Goal: Task Accomplishment & Management: Manage account settings

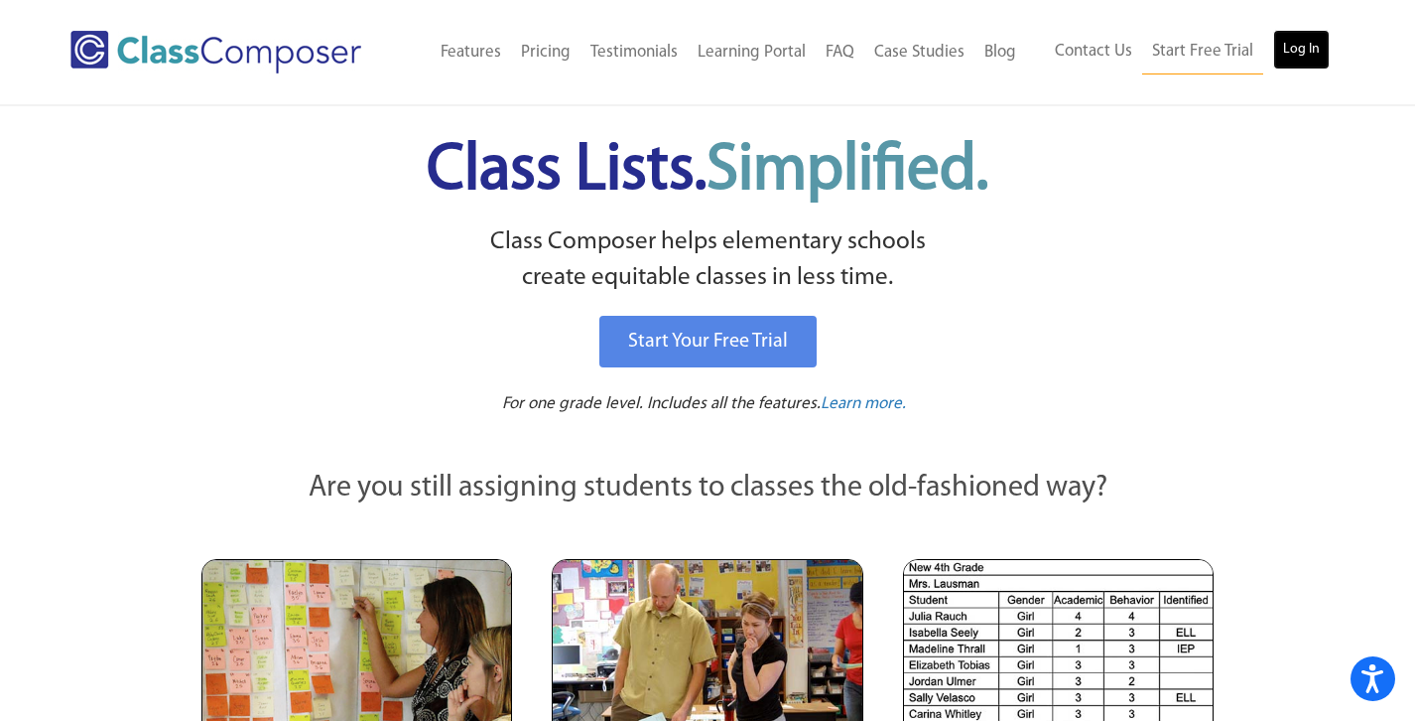
click at [1296, 51] on link "Log In" at bounding box center [1302, 50] width 57 height 40
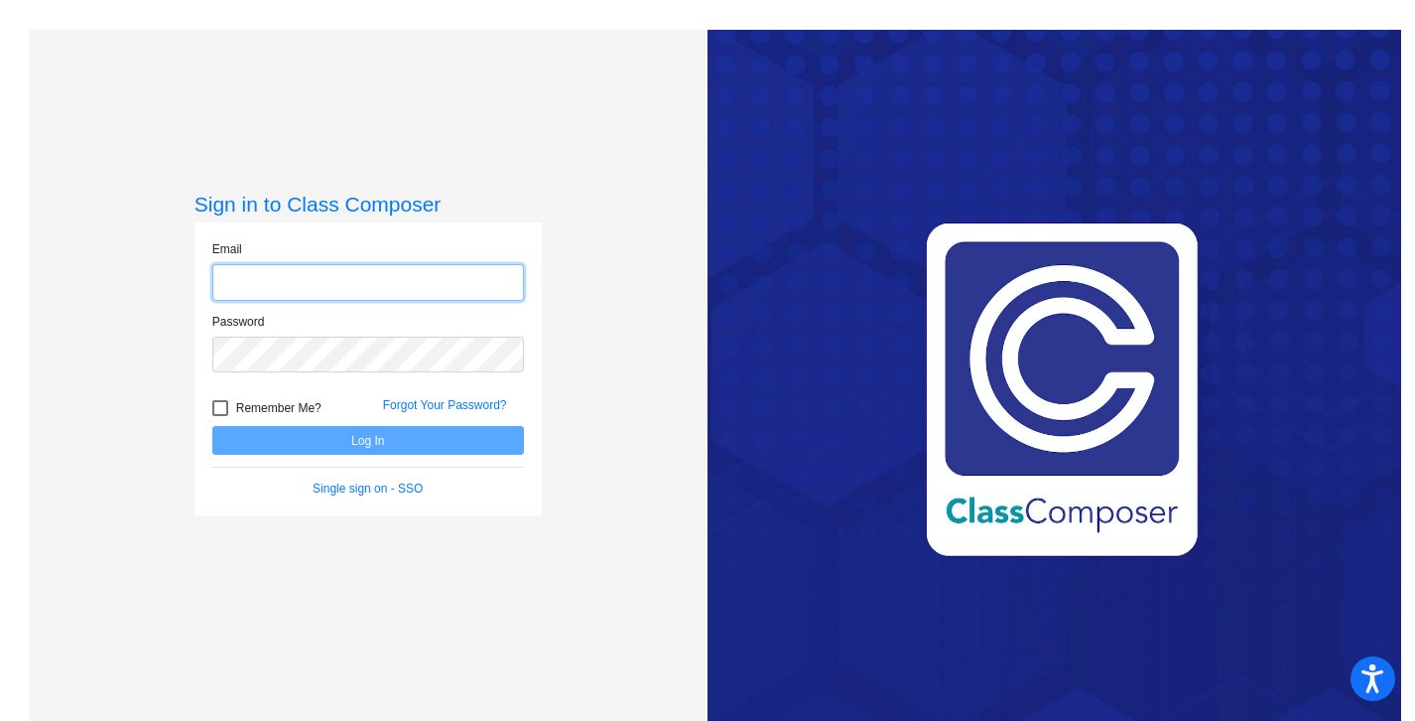
type input "[EMAIL_ADDRESS][DOMAIN_NAME]"
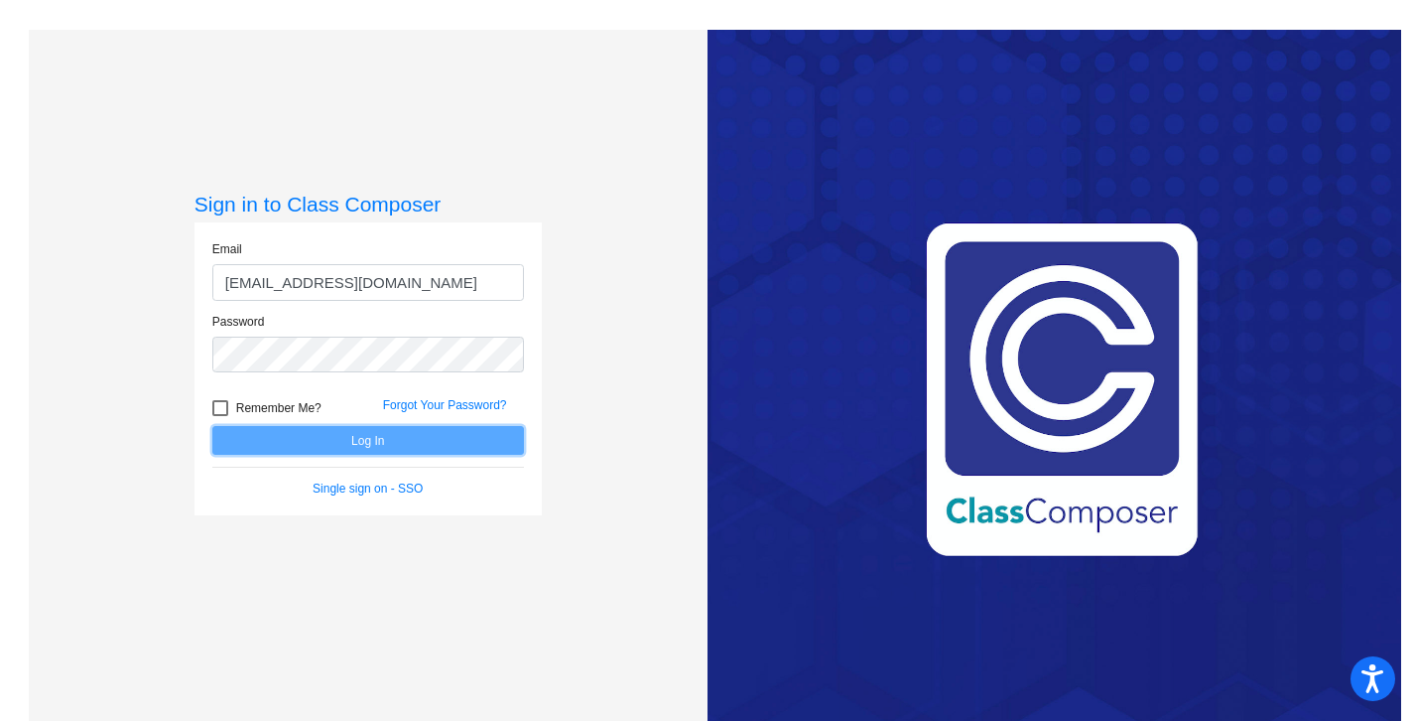
click at [393, 449] on button "Log In" at bounding box center [368, 440] width 312 height 29
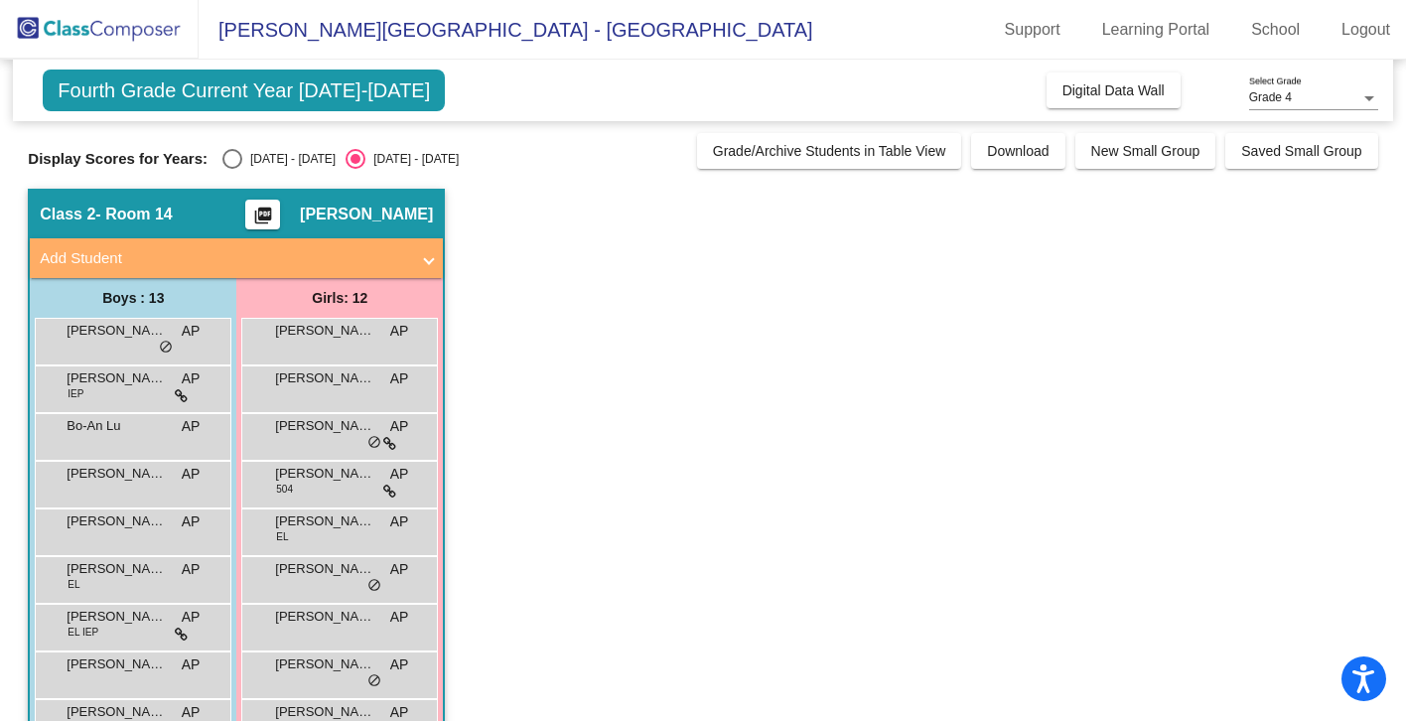
click at [296, 152] on div "2024 - 2025" at bounding box center [288, 159] width 93 height 18
click at [232, 169] on input "2024 - 2025" at bounding box center [231, 169] width 1 height 1
radio input "true"
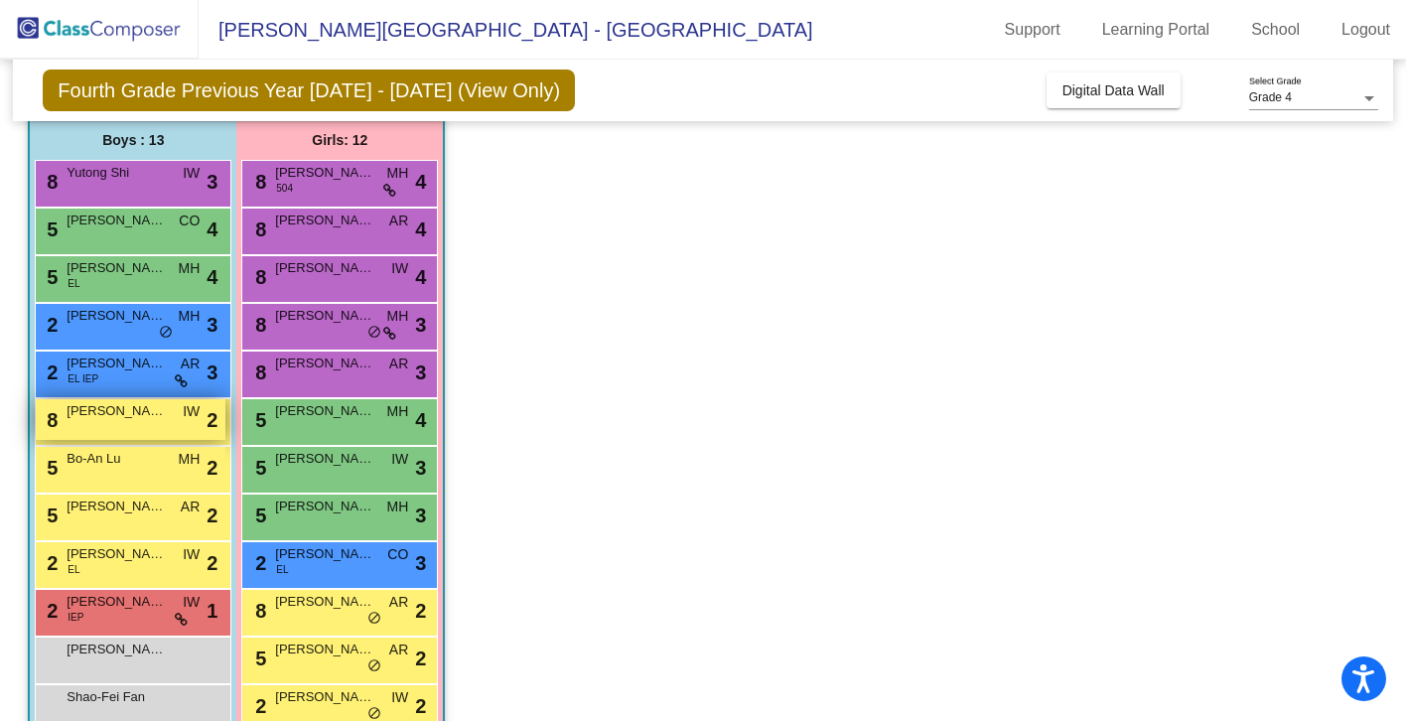
scroll to position [210, 0]
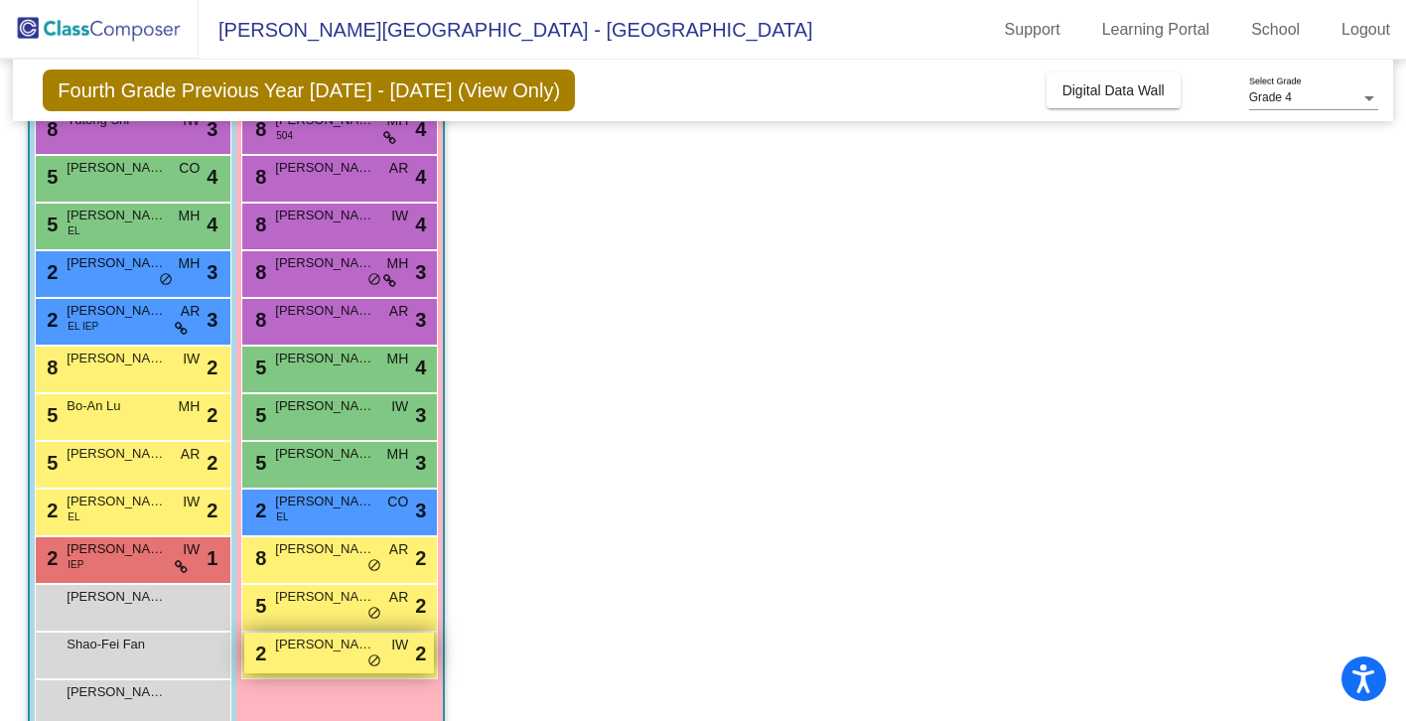
click at [329, 661] on div "2 Milana Ebrahimoon IW lock do_not_disturb_alt 2" at bounding box center [339, 652] width 190 height 41
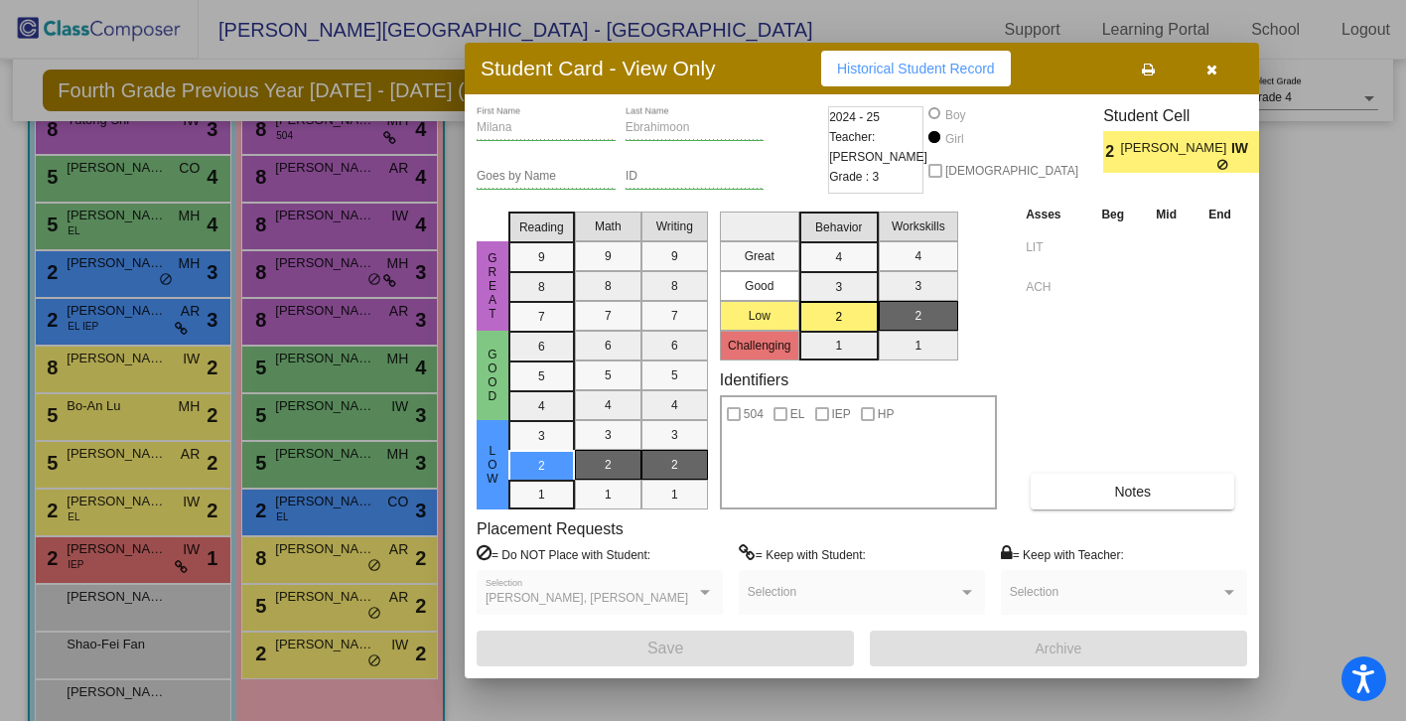
click at [1209, 67] on icon "button" at bounding box center [1211, 70] width 11 height 14
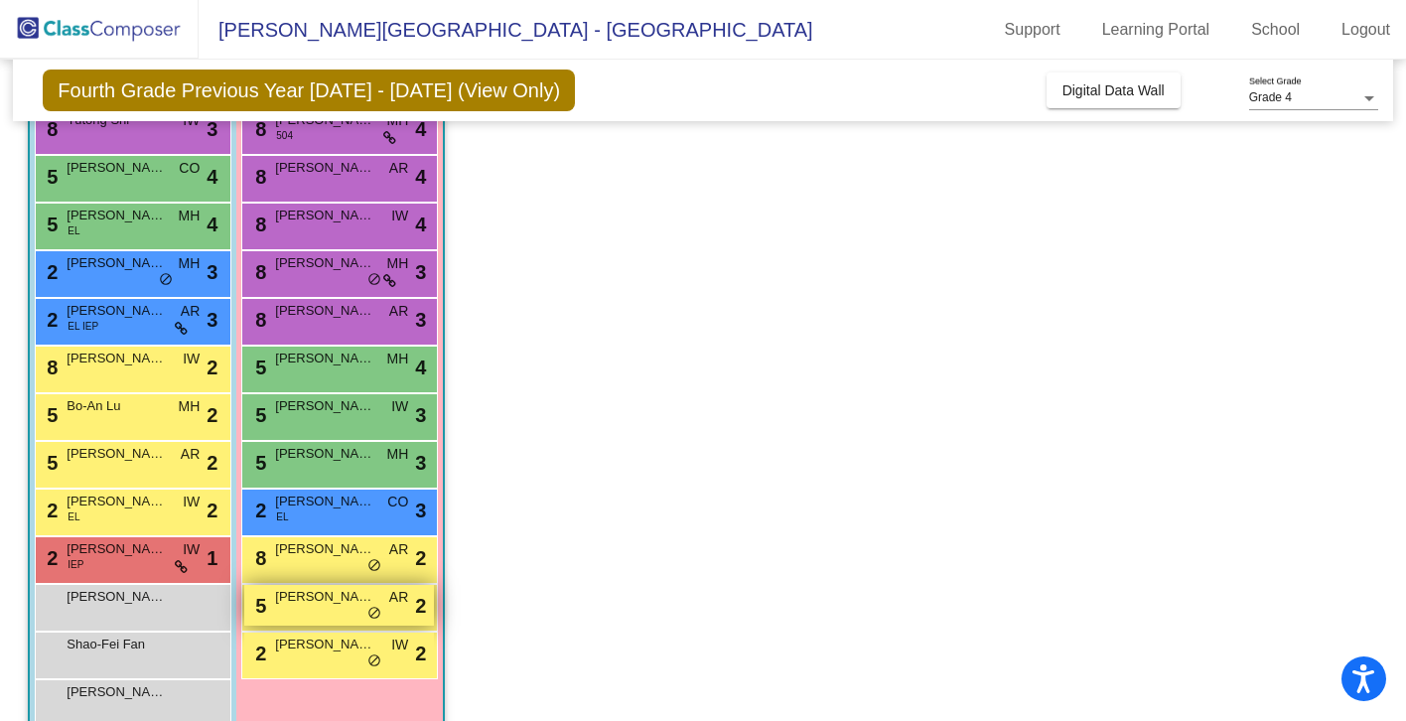
click at [334, 615] on div "5 Vivienne Soto AR lock do_not_disturb_alt 2" at bounding box center [339, 605] width 190 height 41
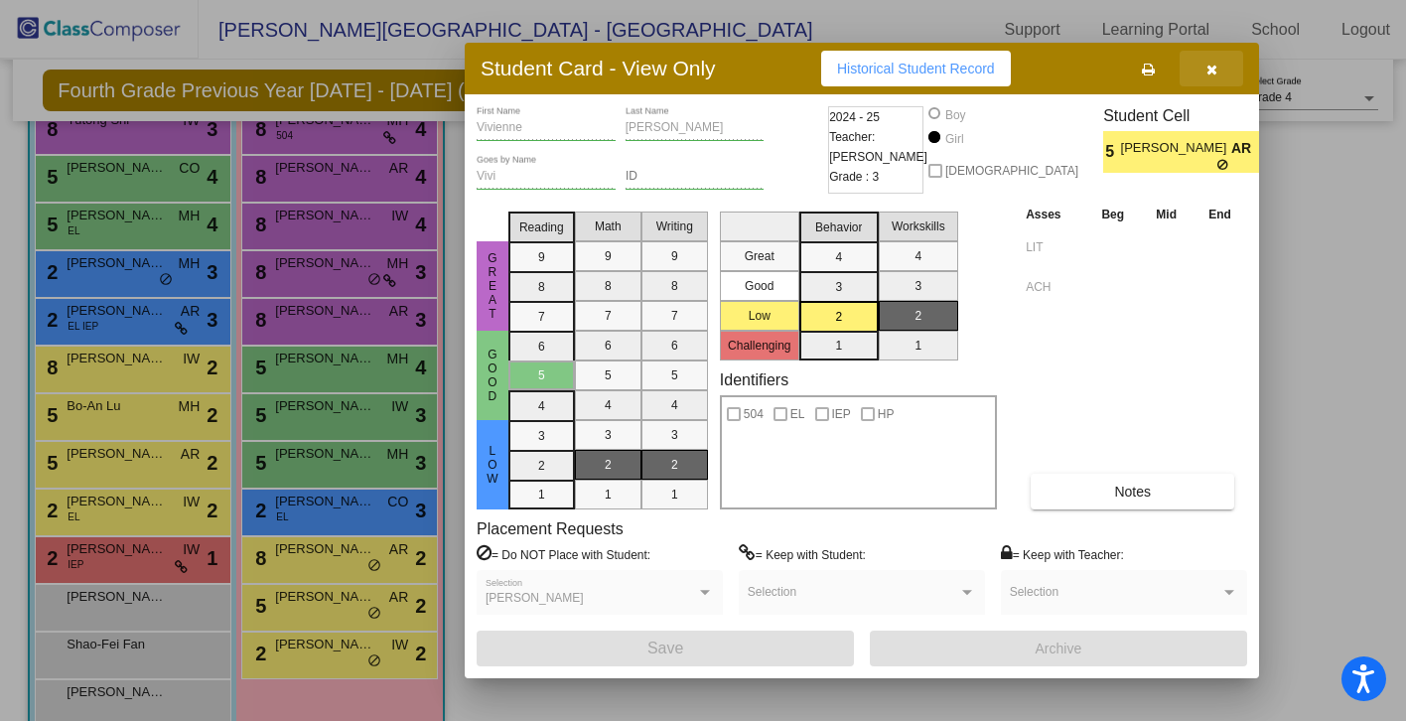
click at [1211, 59] on button "button" at bounding box center [1211, 69] width 64 height 36
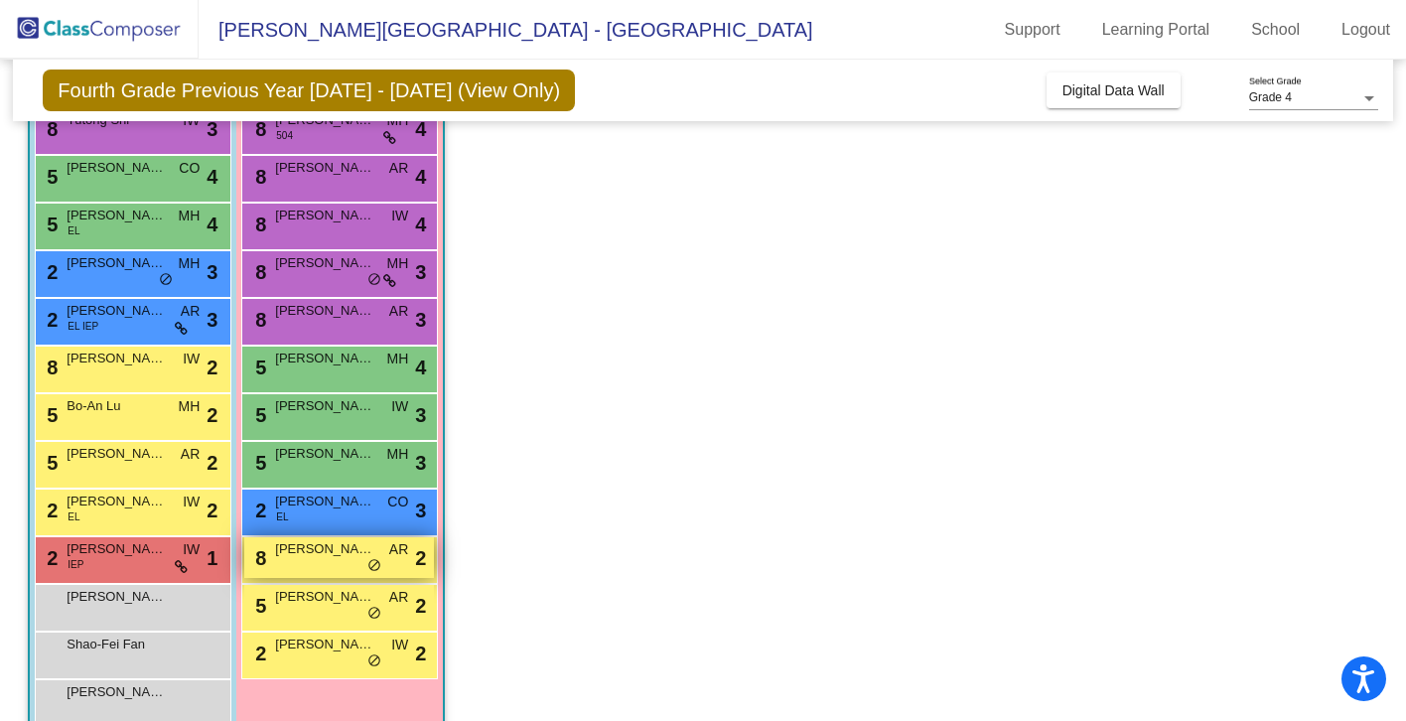
click at [272, 563] on div "8 Mulling Yan AR lock do_not_disturb_alt 2" at bounding box center [339, 557] width 190 height 41
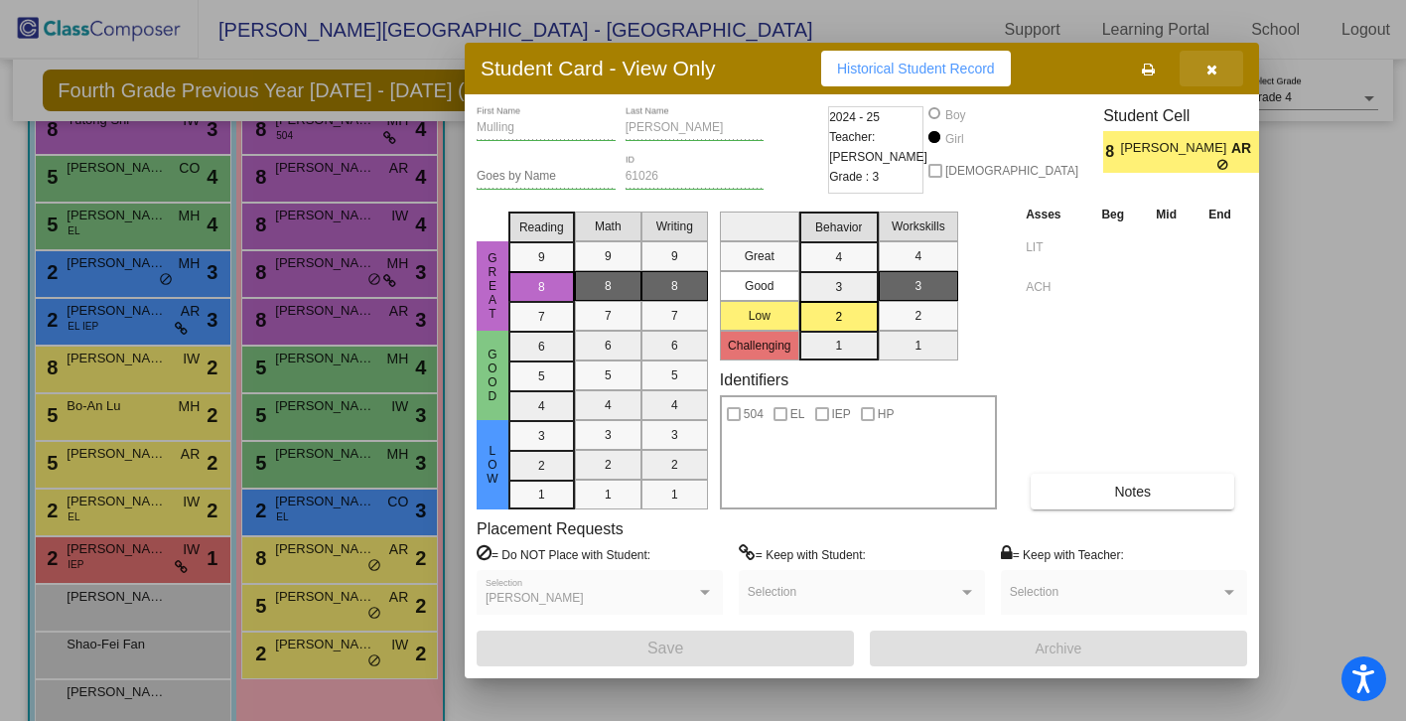
click at [1209, 67] on icon "button" at bounding box center [1211, 70] width 11 height 14
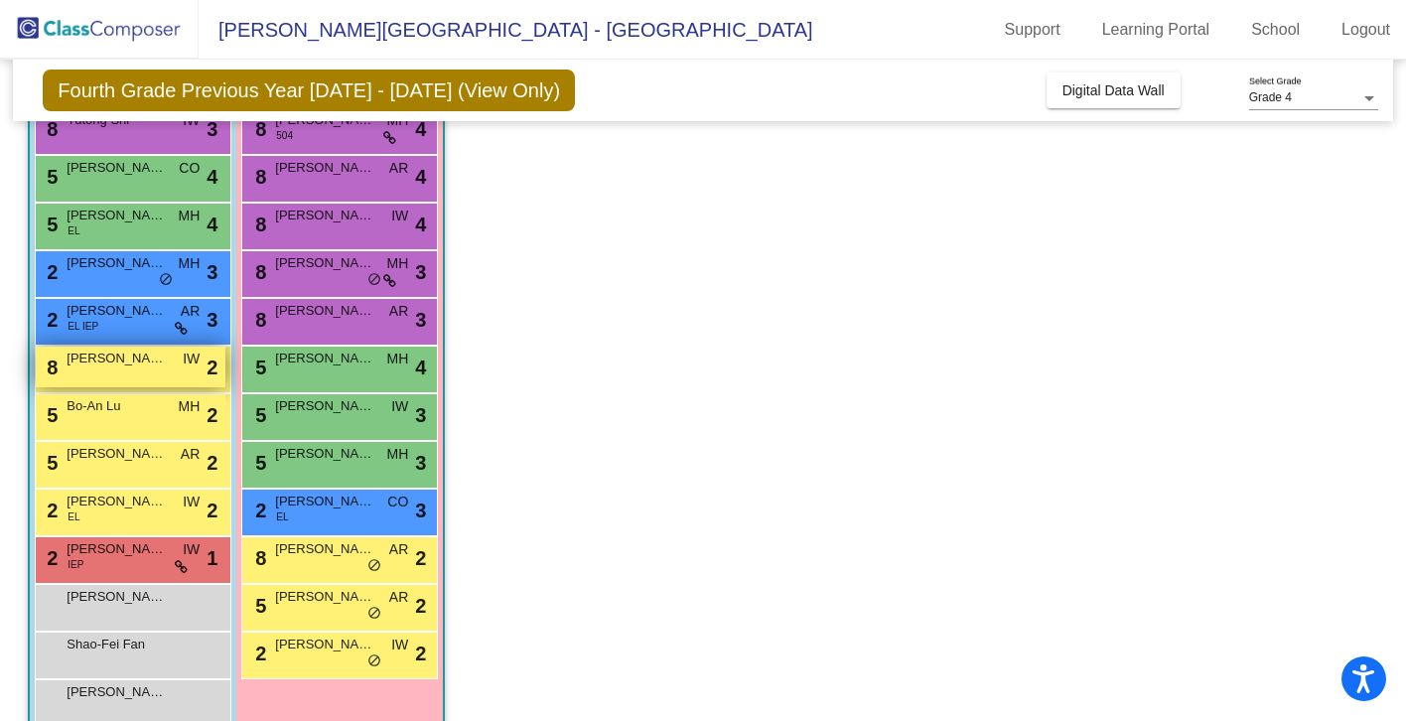
click at [82, 369] on div "8 Kai Nakamura IW lock do_not_disturb_alt 2" at bounding box center [131, 366] width 190 height 41
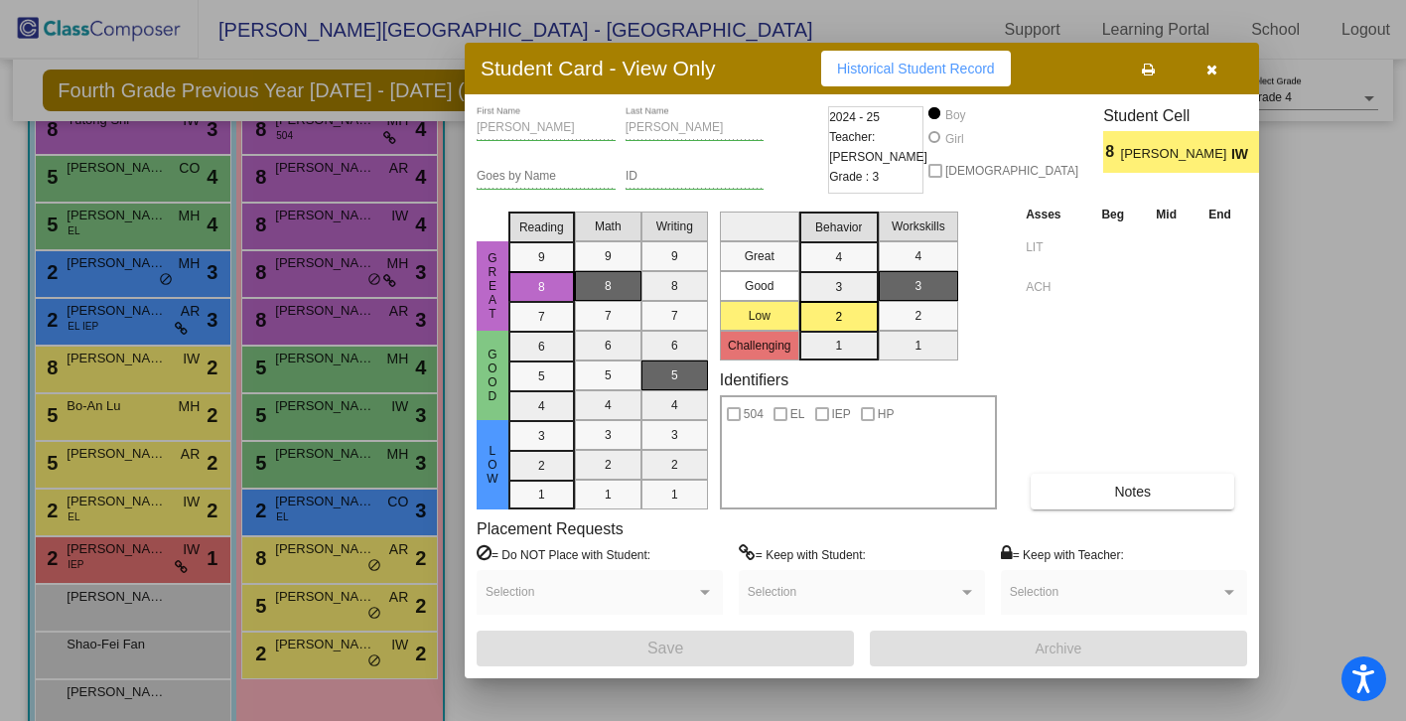
click at [1222, 64] on button "button" at bounding box center [1211, 69] width 64 height 36
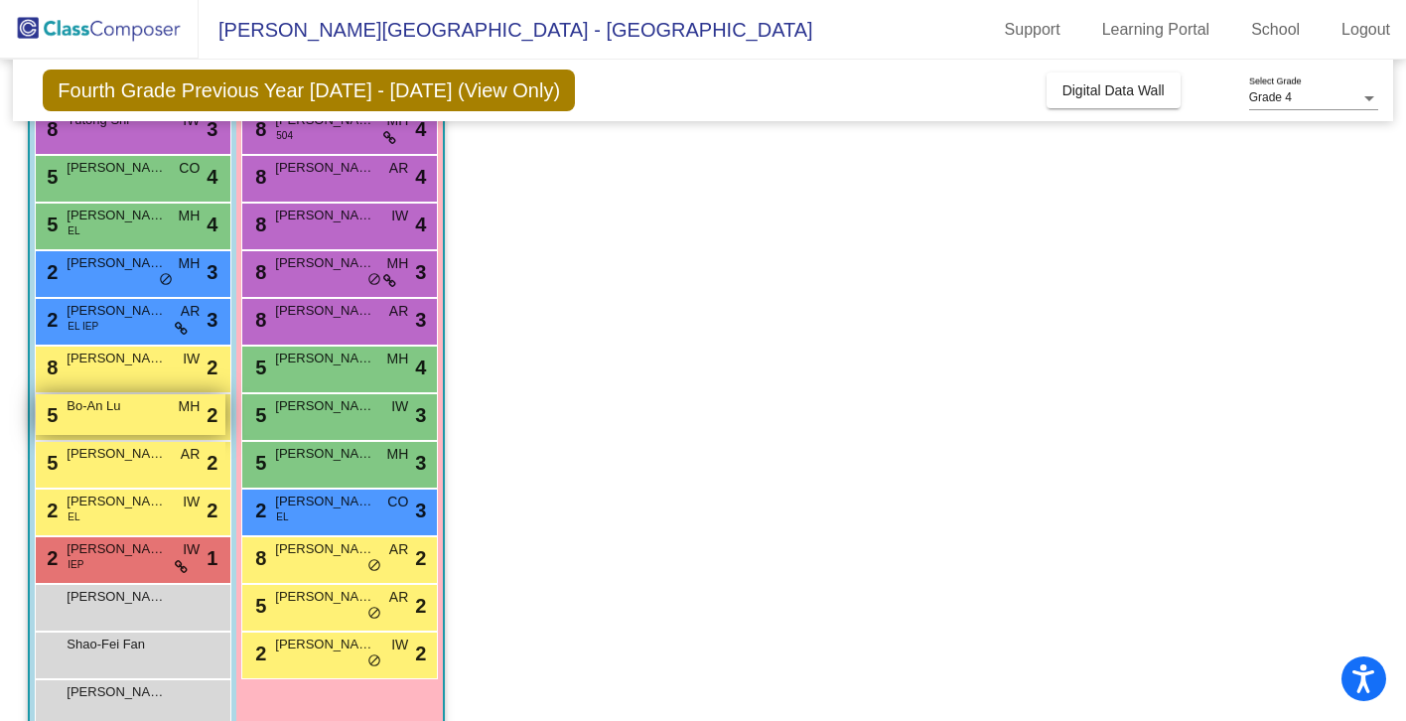
click at [88, 415] on div "5 Bo-An Lu MH lock do_not_disturb_alt 2" at bounding box center [131, 414] width 190 height 41
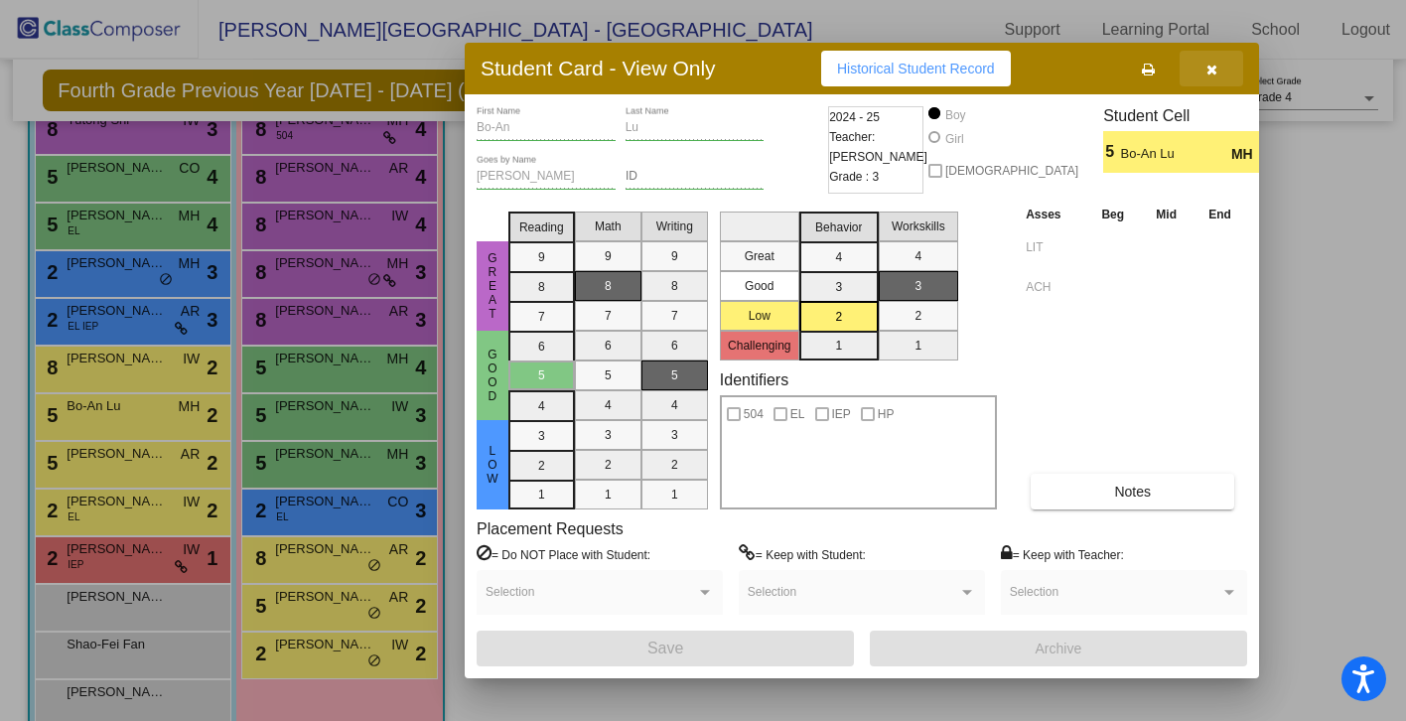
click at [1211, 61] on span "button" at bounding box center [1211, 69] width 11 height 16
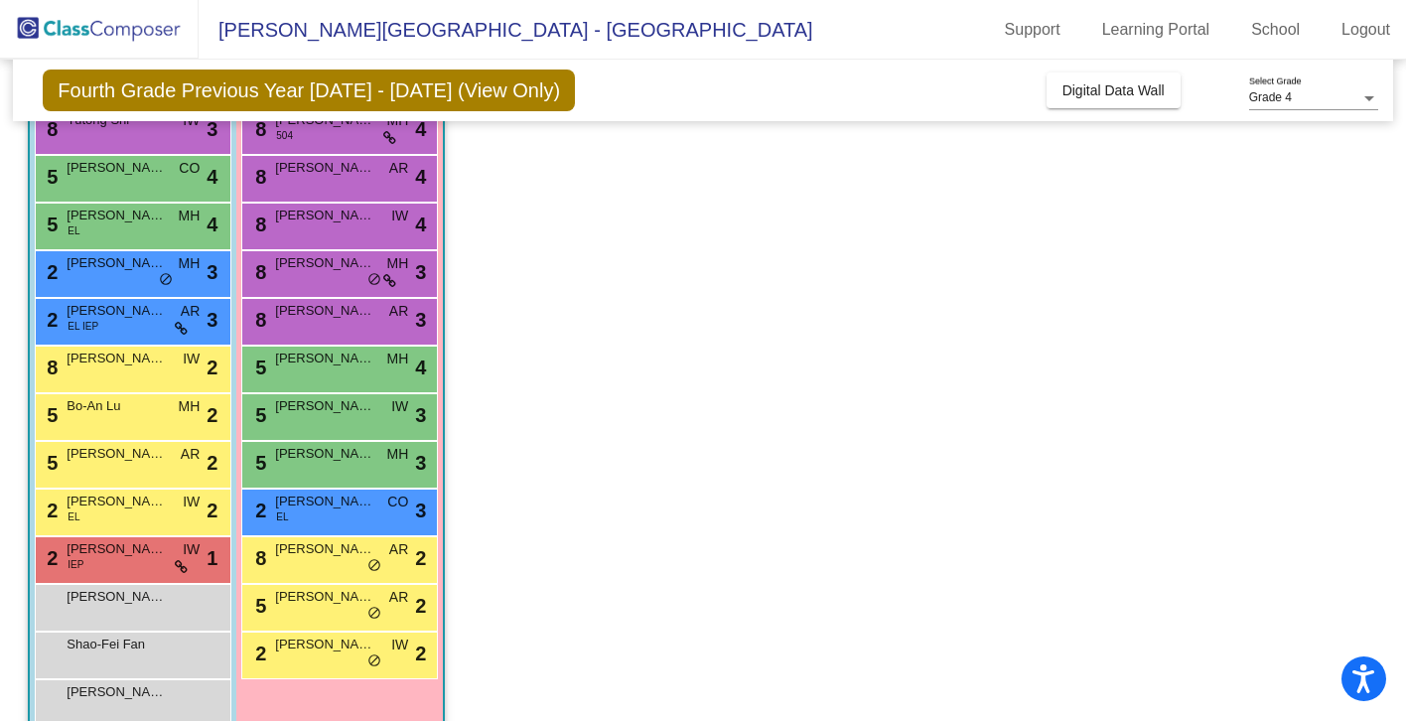
scroll to position [0, 0]
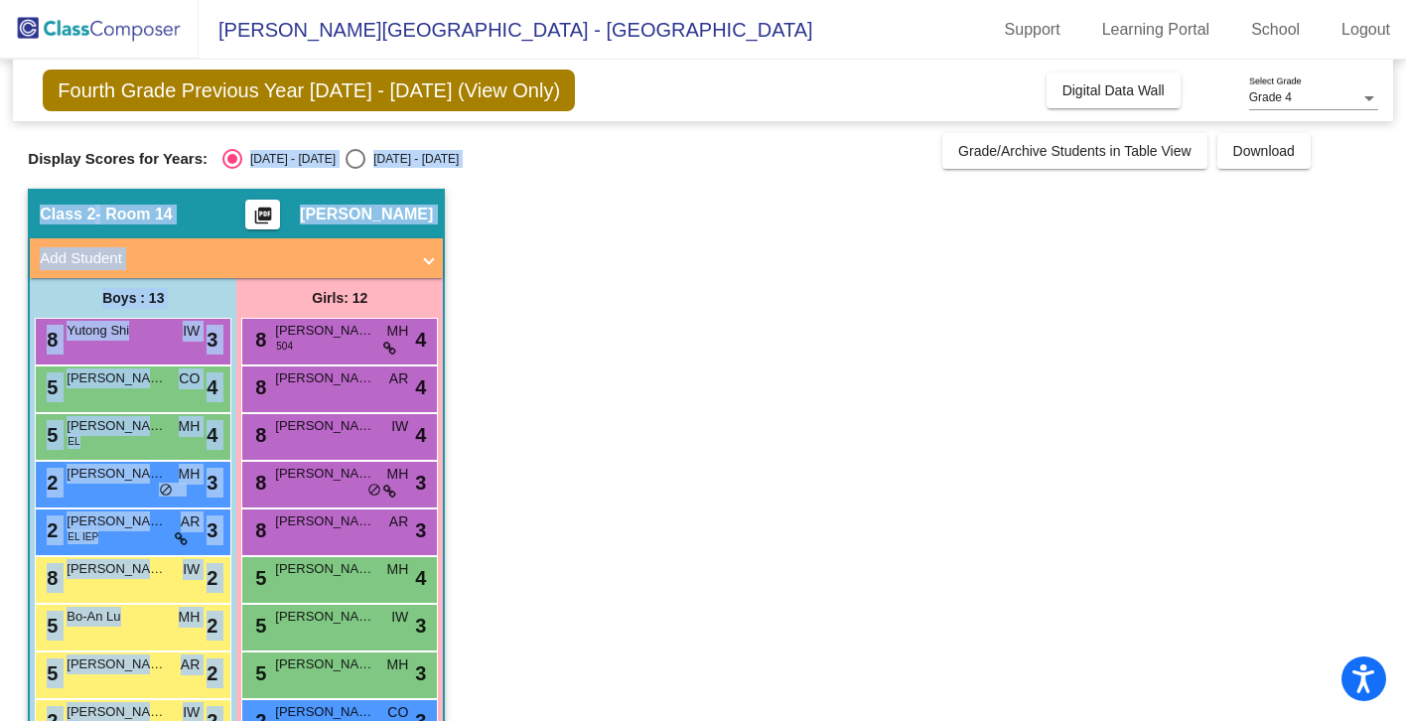
drag, startPoint x: 655, startPoint y: 285, endPoint x: 249, endPoint y: 137, distance: 432.1
click at [249, 137] on div "Fourth Grade Previous Year 2024 - 2025 (View Only) Add, Move, or Retain Student…" at bounding box center [702, 514] width 1349 height 909
click at [556, 259] on app-classroom "Class 2 - Room 14 picture_as_pdf Ariana Perrucci Add Student First Name Last Na…" at bounding box center [702, 579] width 1349 height 780
